Goal: Task Accomplishment & Management: Use online tool/utility

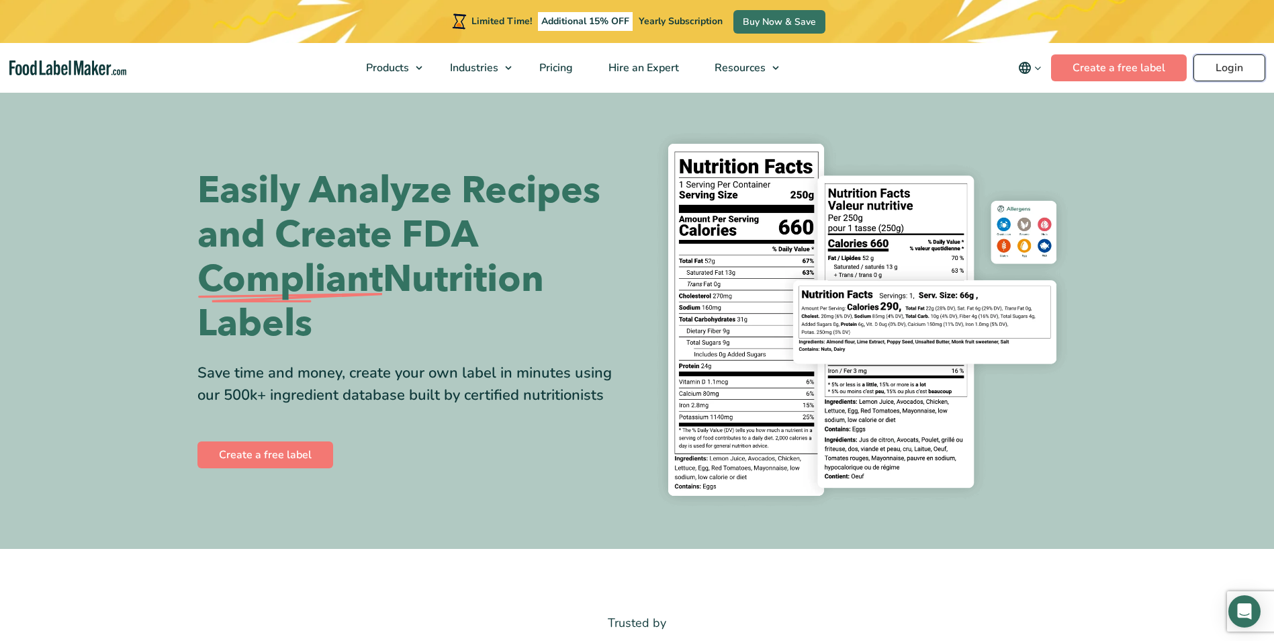
click at [1216, 66] on link "Login" at bounding box center [1230, 67] width 72 height 27
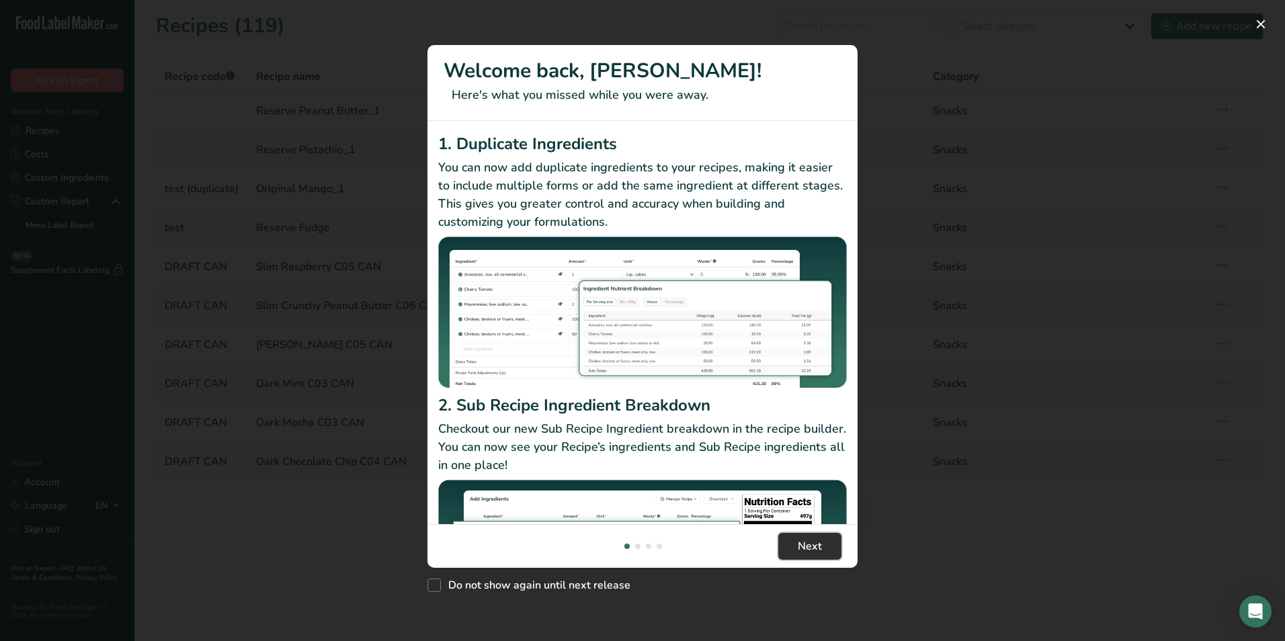
click at [803, 540] on span "Next" at bounding box center [809, 546] width 24 height 16
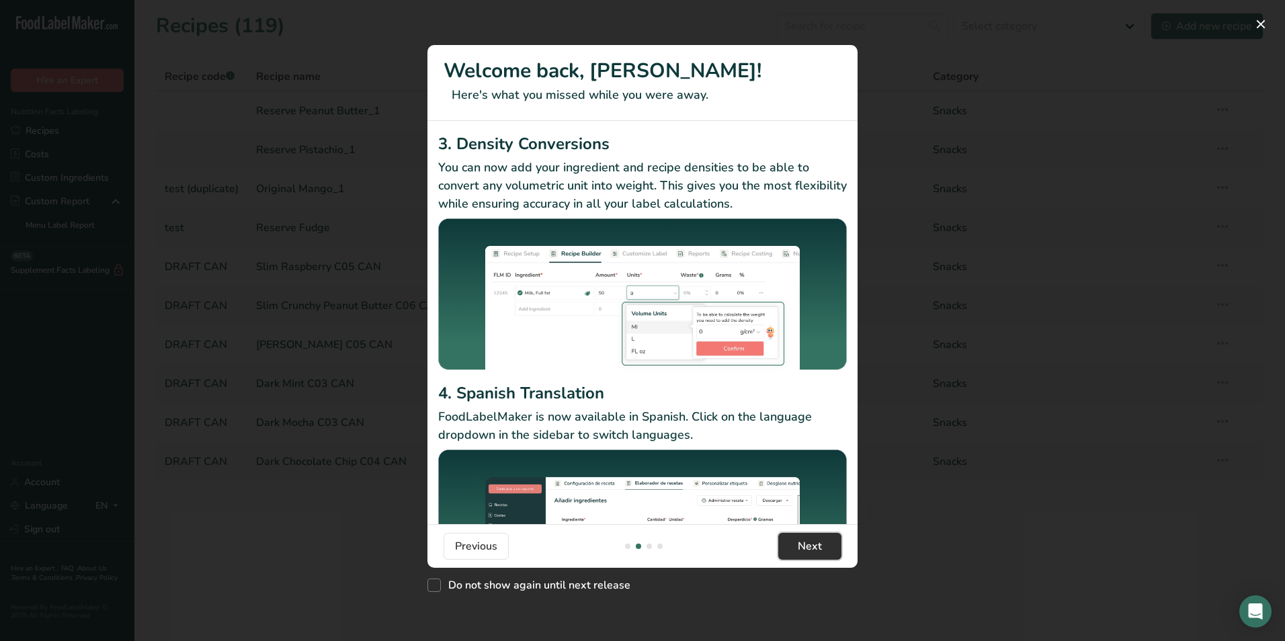
click at [803, 540] on span "Next" at bounding box center [809, 546] width 24 height 16
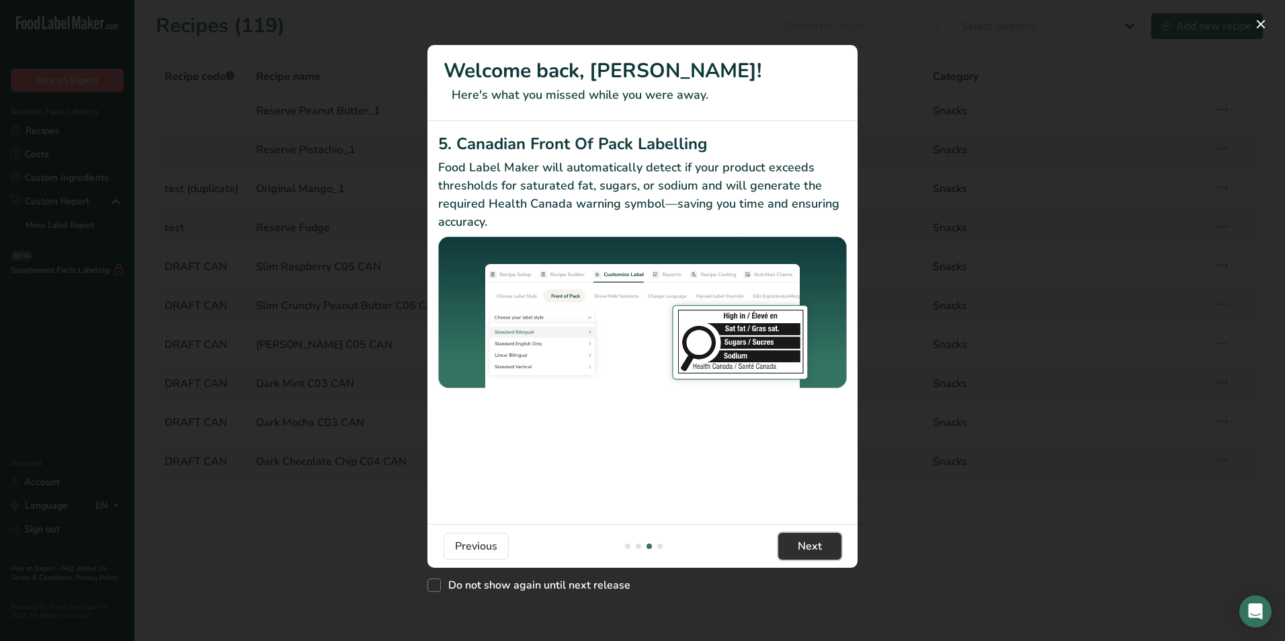
click at [803, 540] on span "Next" at bounding box center [809, 546] width 24 height 16
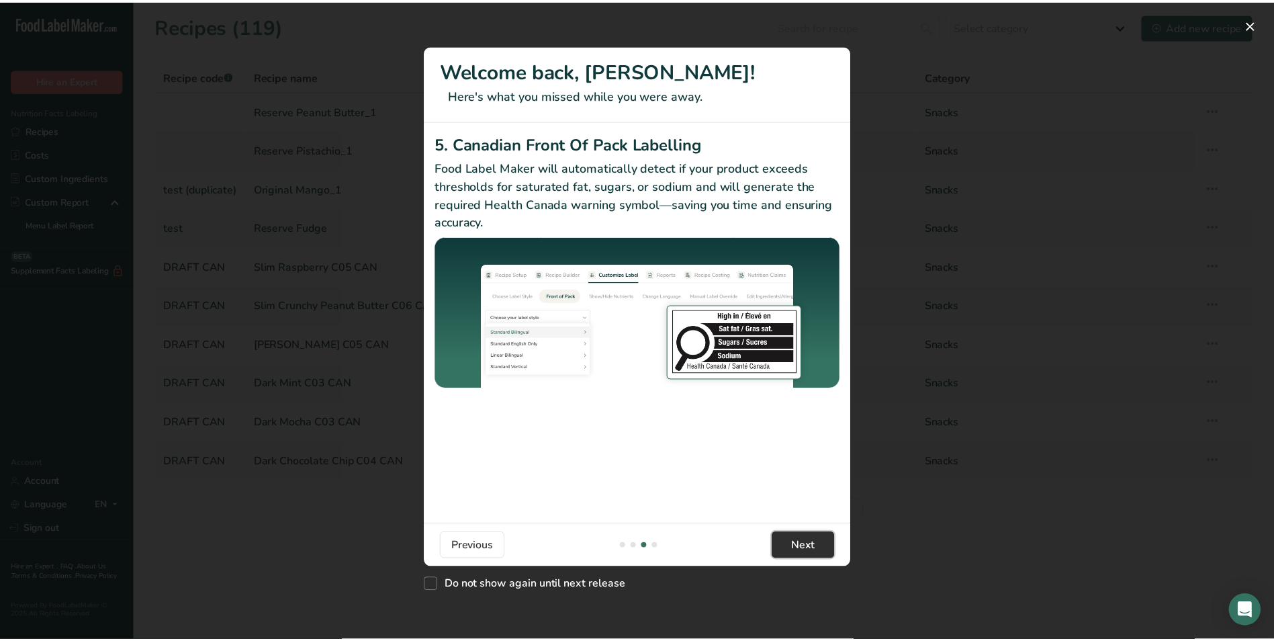
scroll to position [0, 1290]
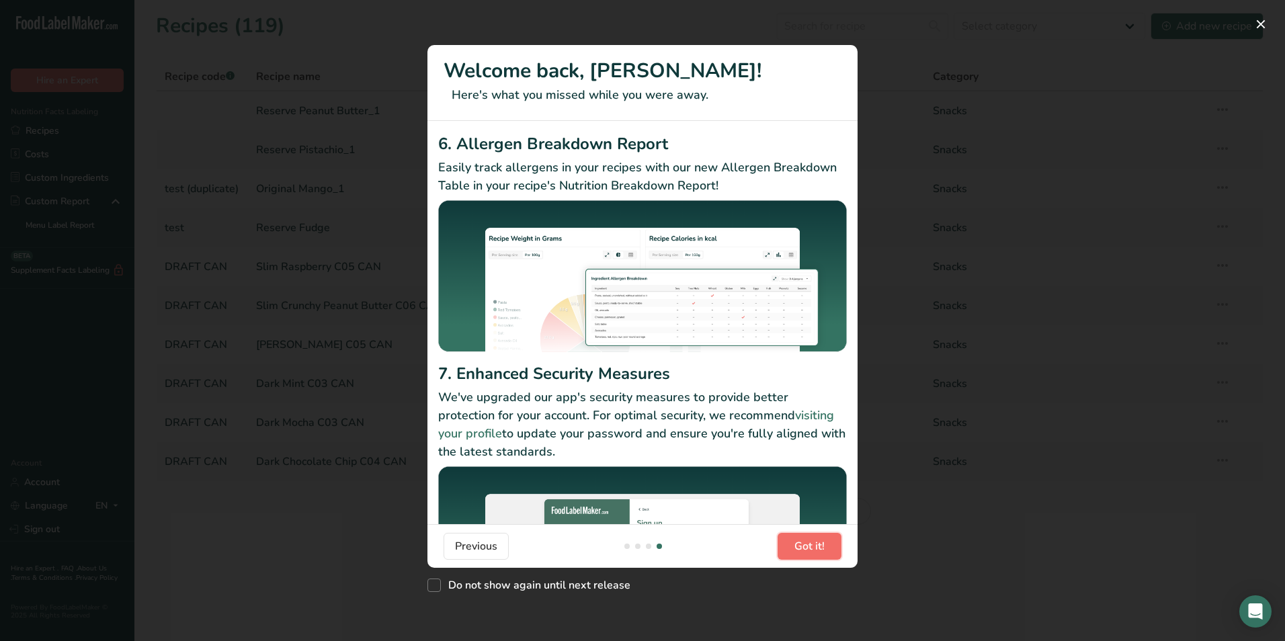
click at [803, 540] on span "Got it!" at bounding box center [809, 546] width 30 height 16
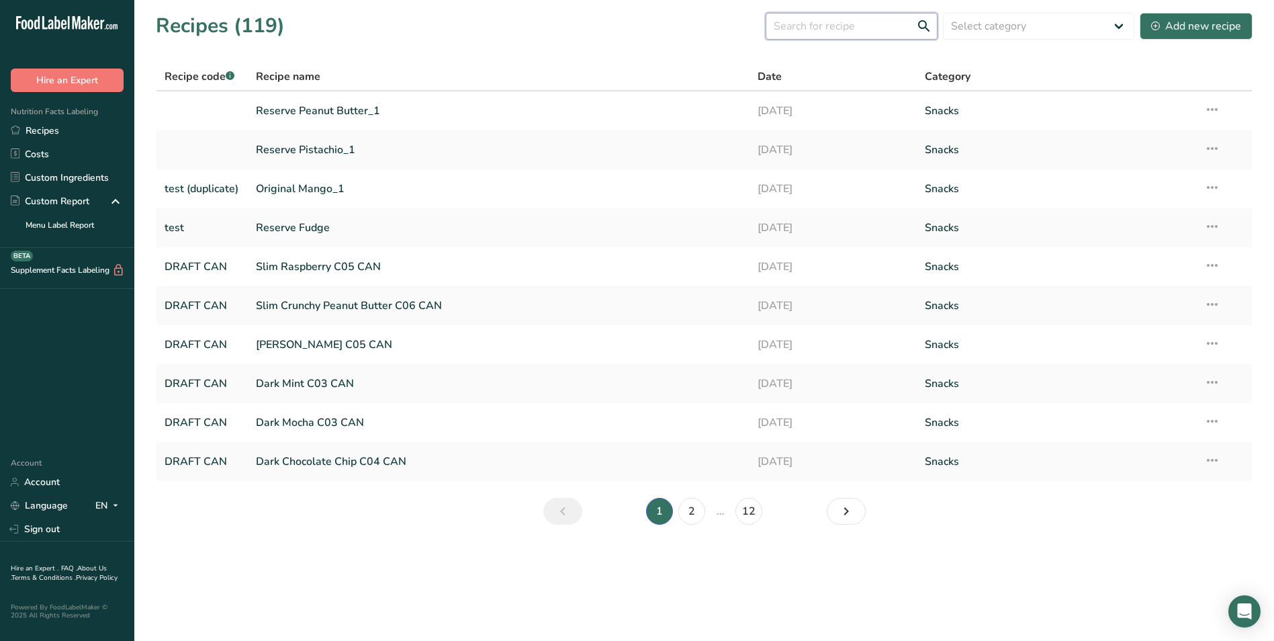
click at [821, 25] on input "text" at bounding box center [852, 26] width 172 height 27
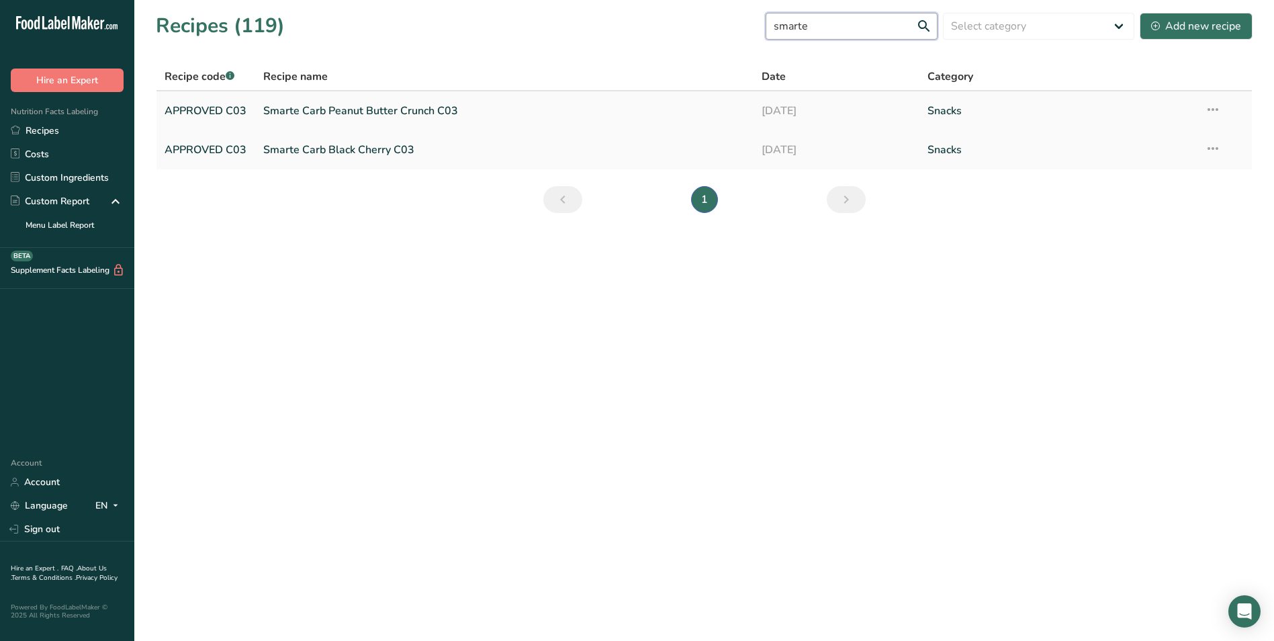
type input "smarte"
click at [360, 108] on link "Smarte Carb Peanut Butter Crunch C03" at bounding box center [504, 111] width 482 height 28
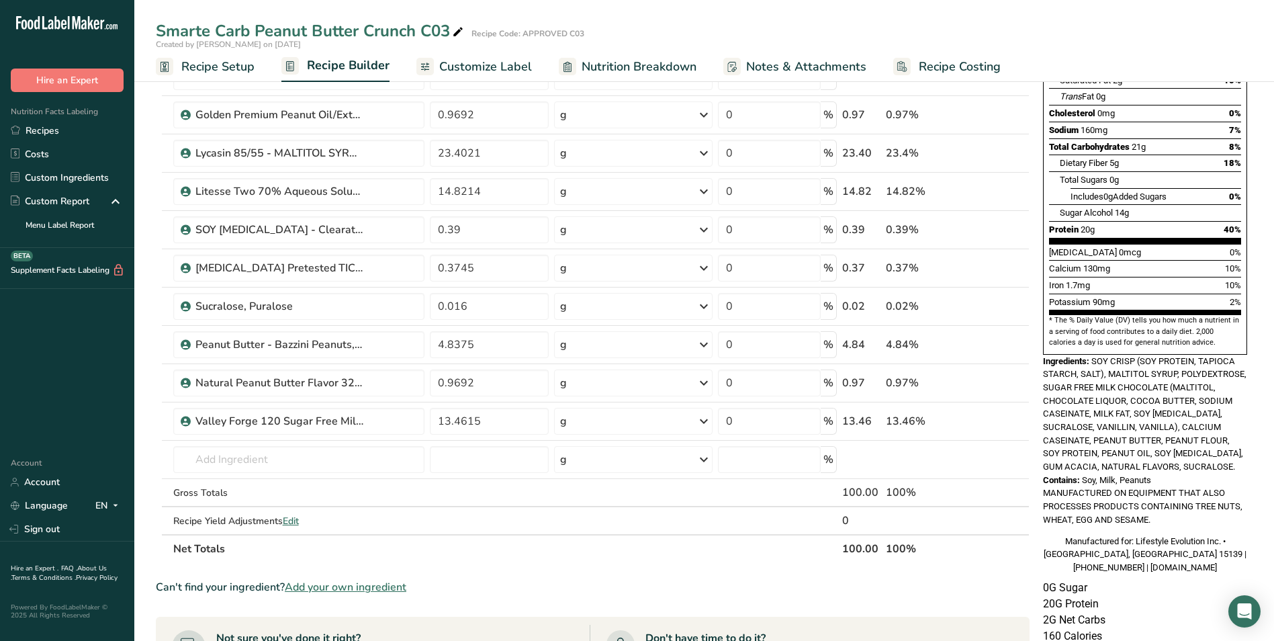
scroll to position [336, 0]
